Goal: Find specific page/section: Find specific page/section

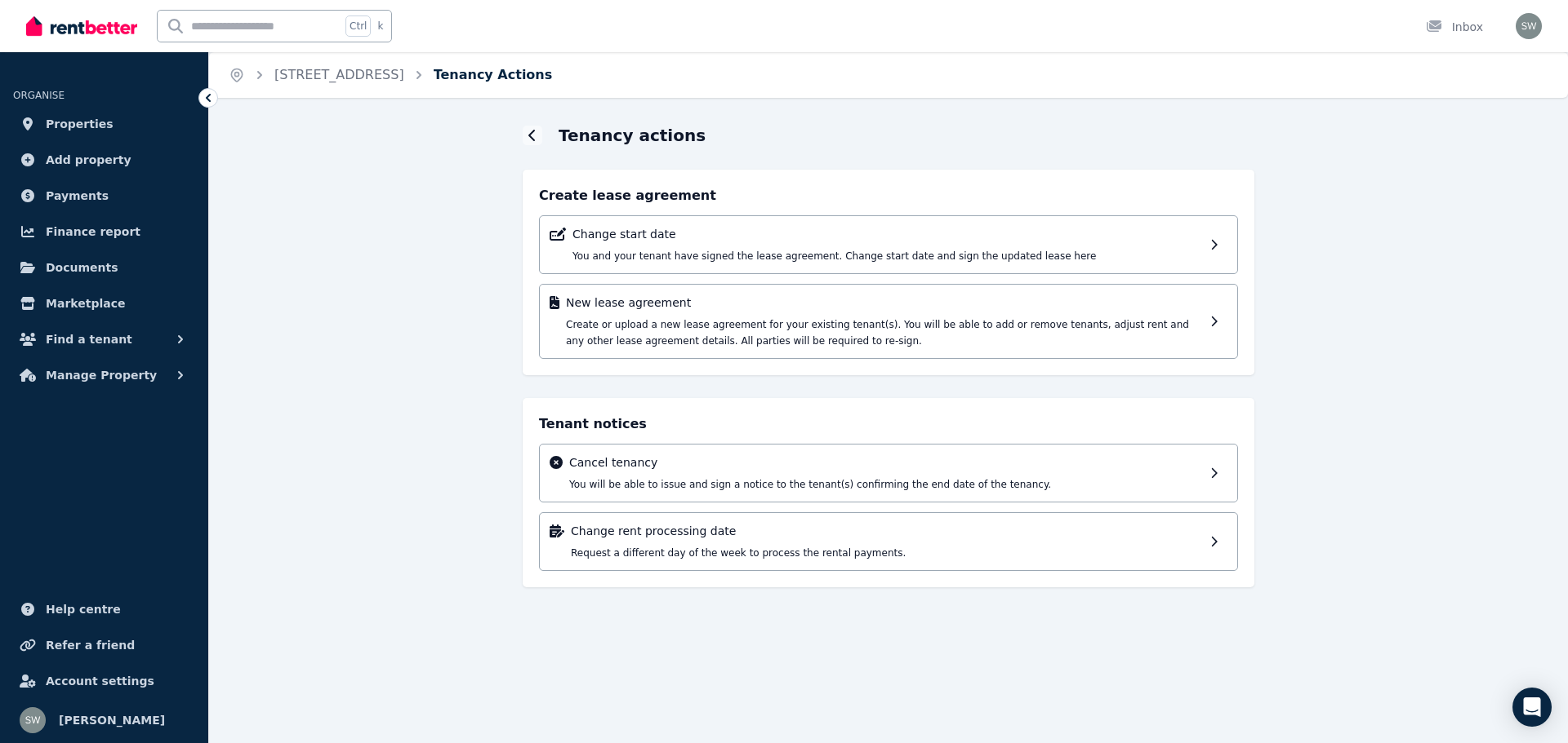
click at [473, 77] on link "Tenancy Actions" at bounding box center [493, 74] width 119 height 15
click at [529, 139] on icon at bounding box center [532, 135] width 9 height 13
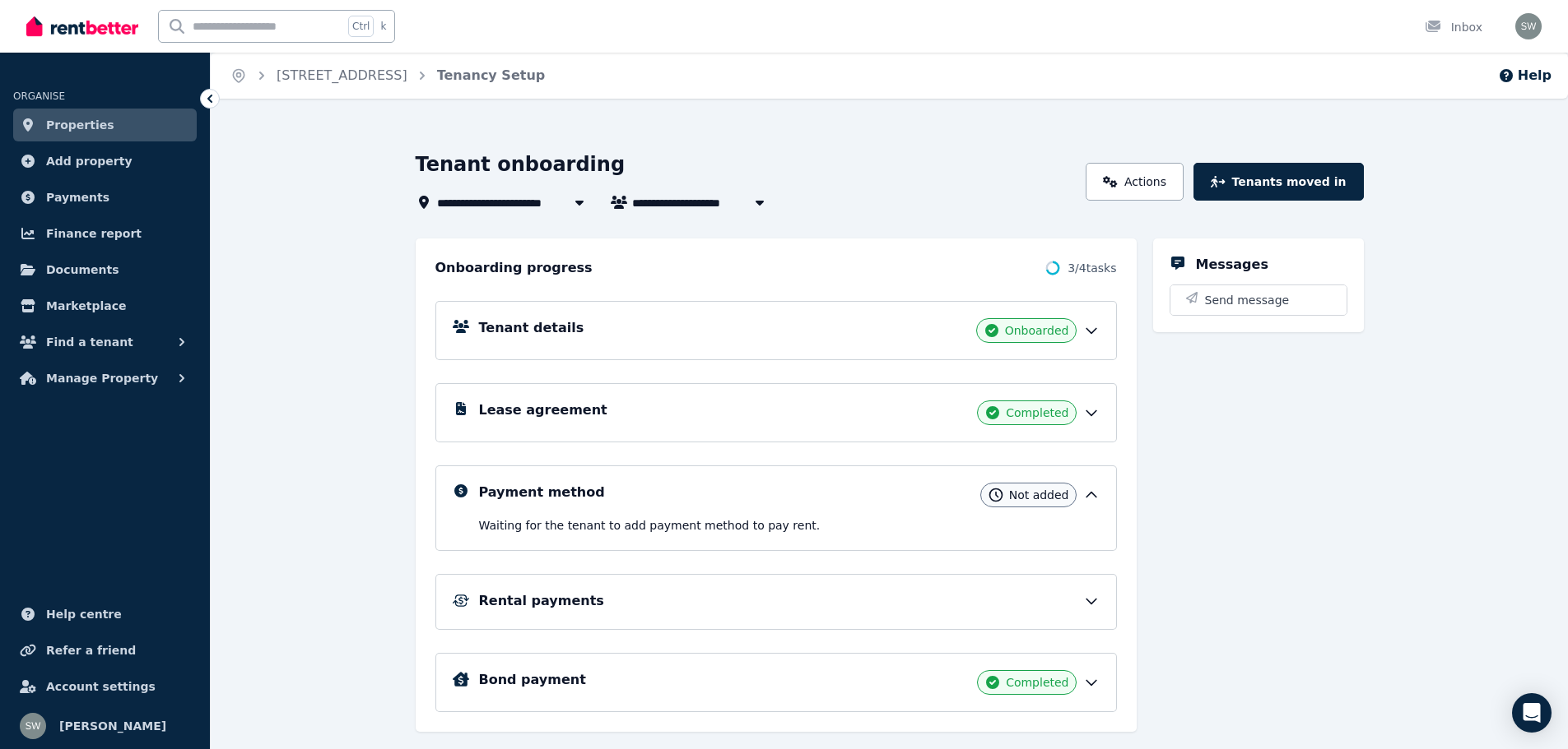
scroll to position [38, 0]
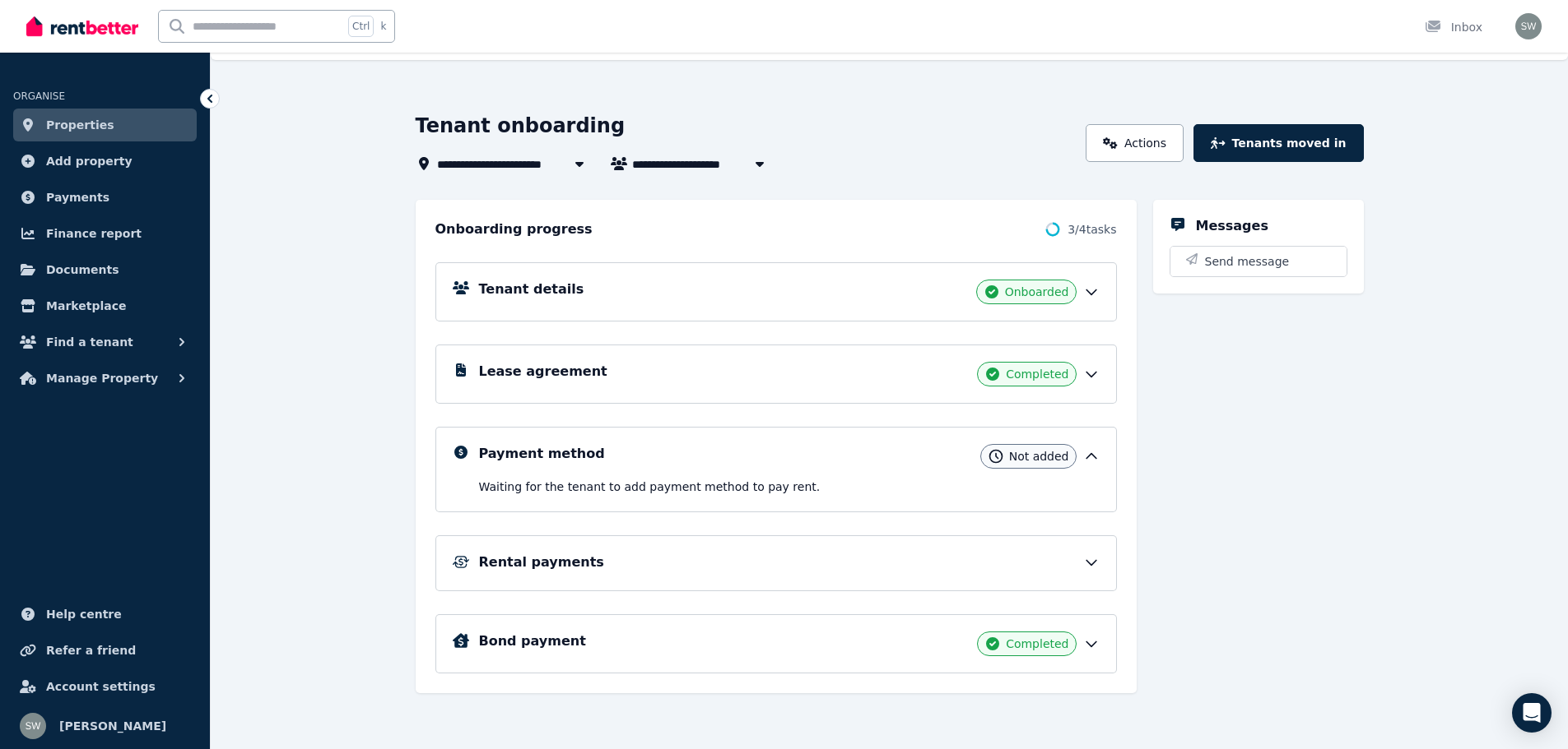
click at [1088, 565] on icon at bounding box center [1090, 562] width 16 height 16
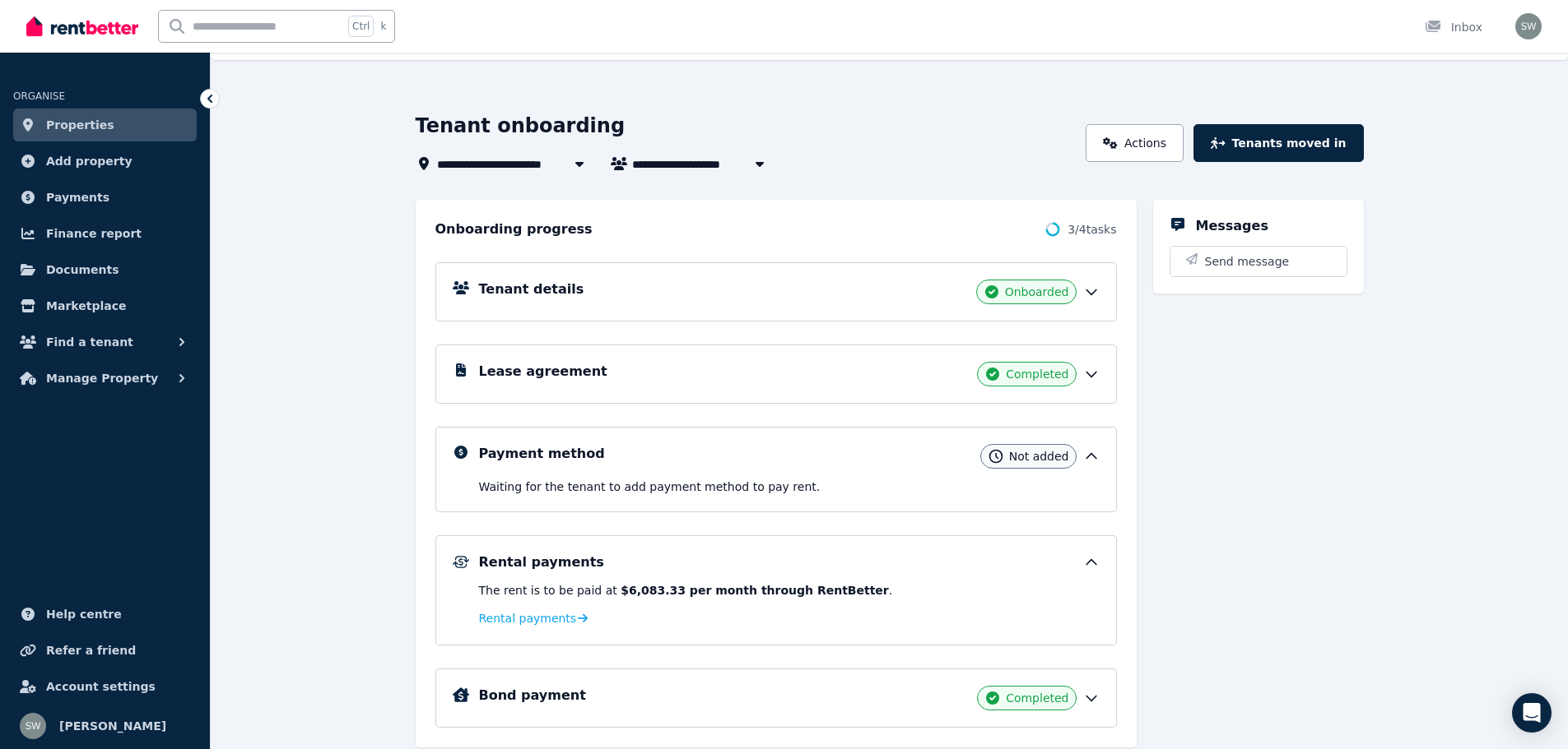
scroll to position [93, 0]
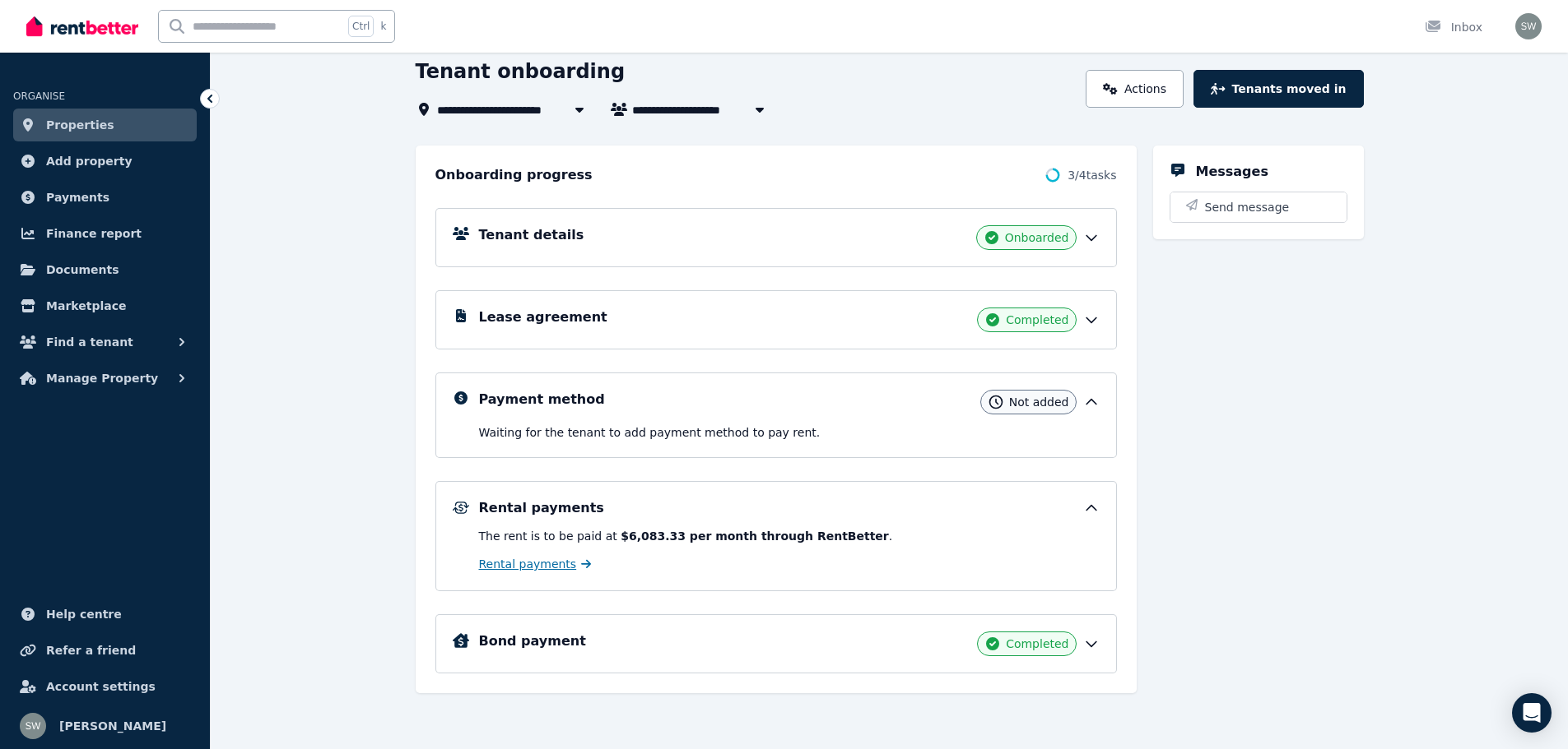
click at [556, 559] on span "Rental payments" at bounding box center [528, 564] width 98 height 16
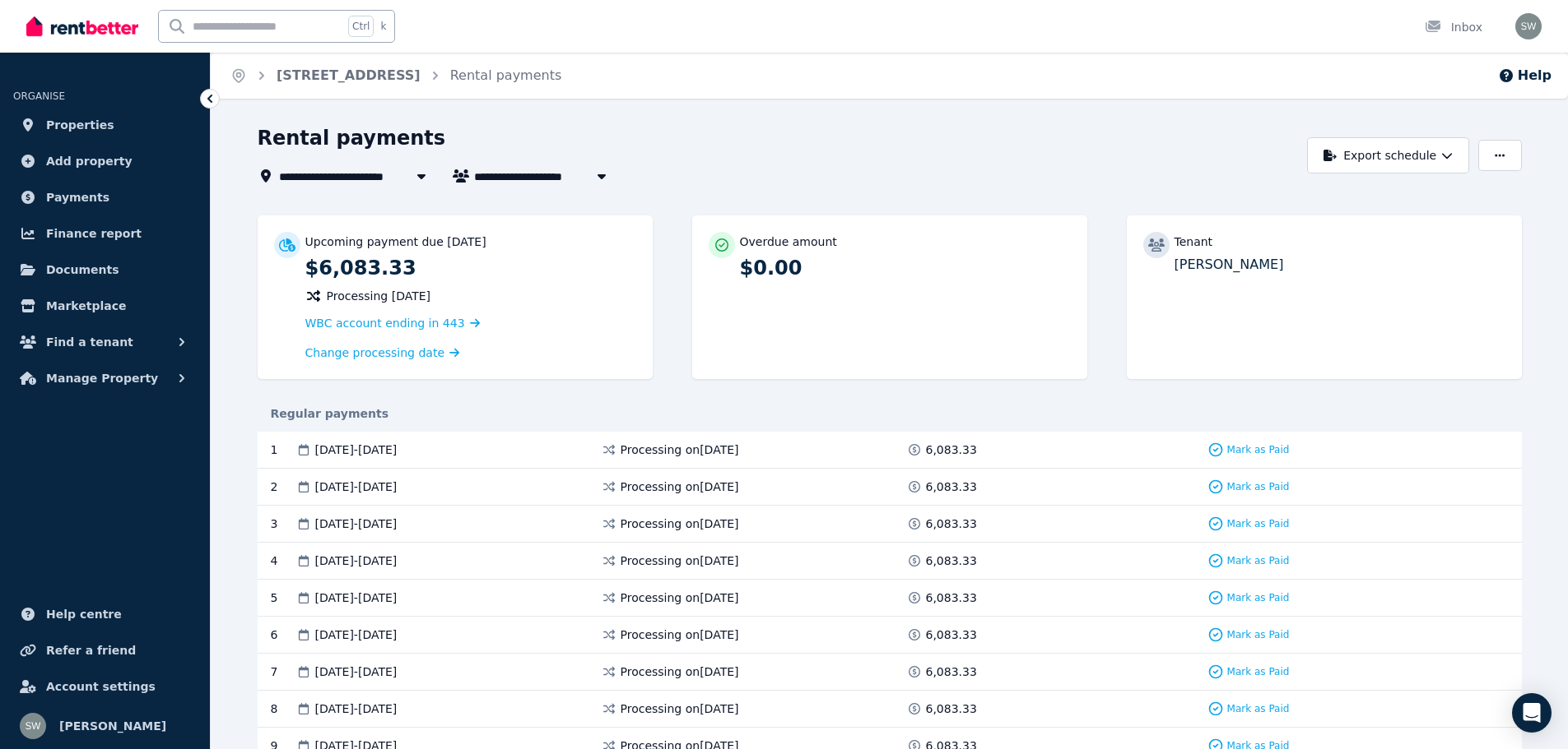
click at [608, 172] on icon "button" at bounding box center [601, 176] width 16 height 13
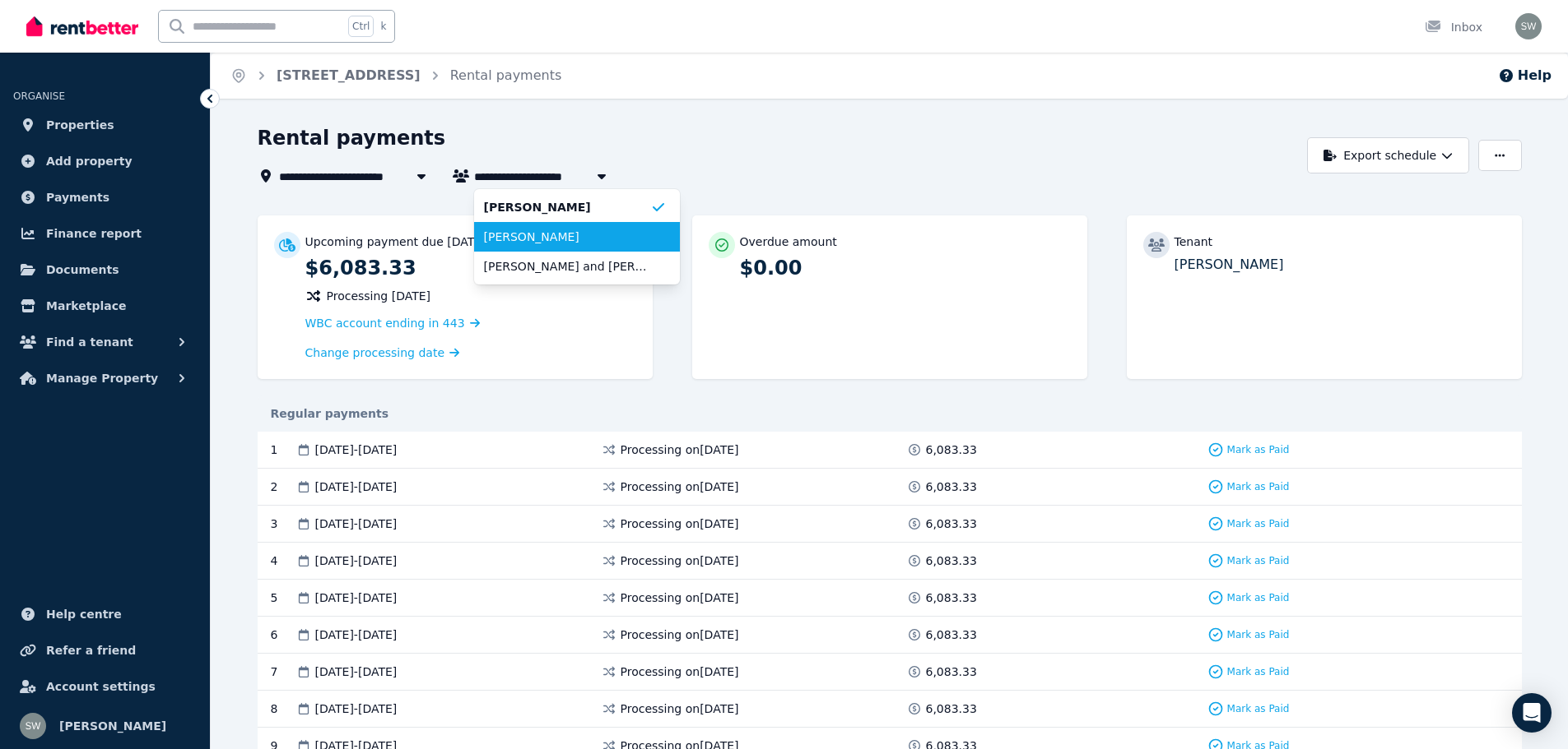
click at [574, 238] on span "[PERSON_NAME]" at bounding box center [567, 236] width 166 height 16
type input "**********"
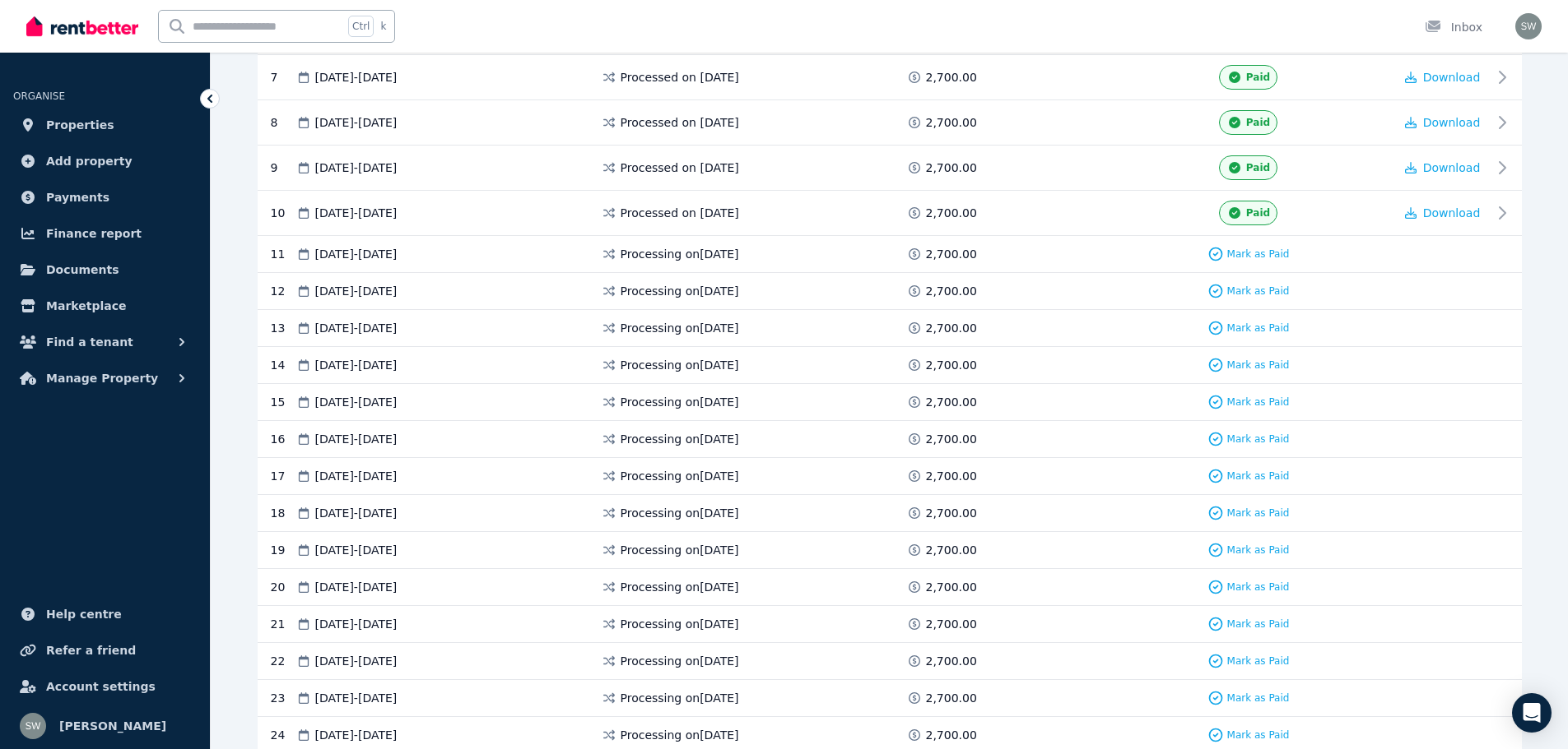
scroll to position [699, 0]
